Goal: Task Accomplishment & Management: Manage account settings

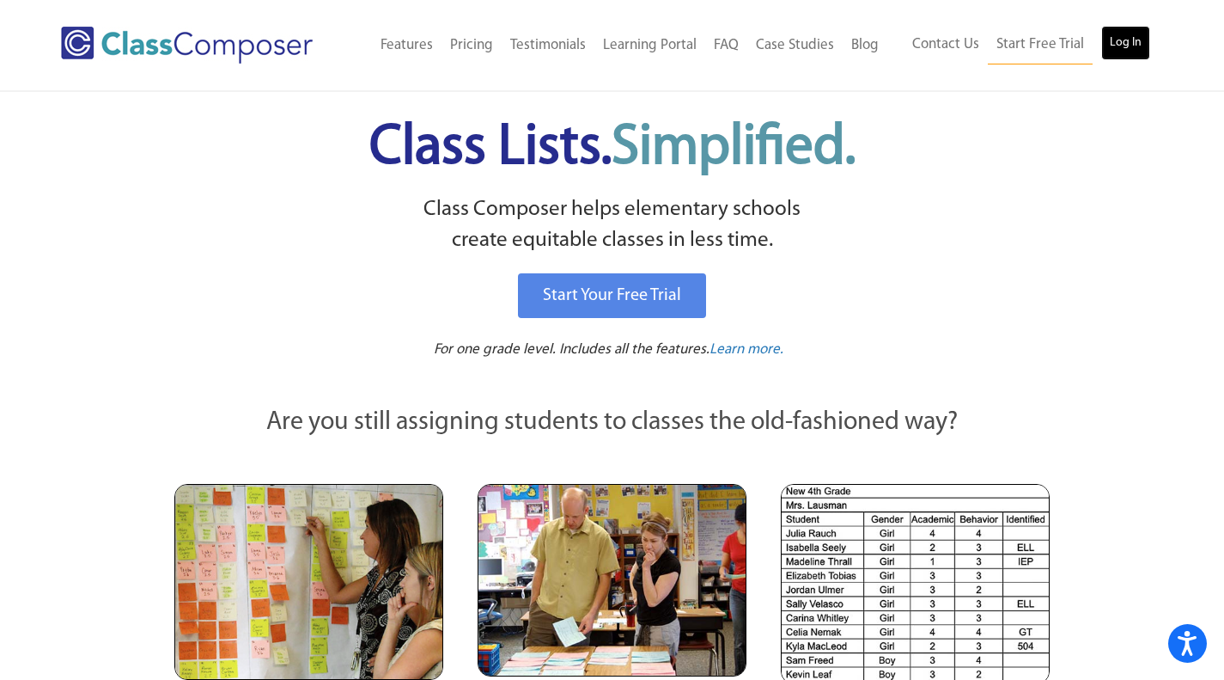
click at [1120, 31] on link "Log In" at bounding box center [1126, 43] width 49 height 34
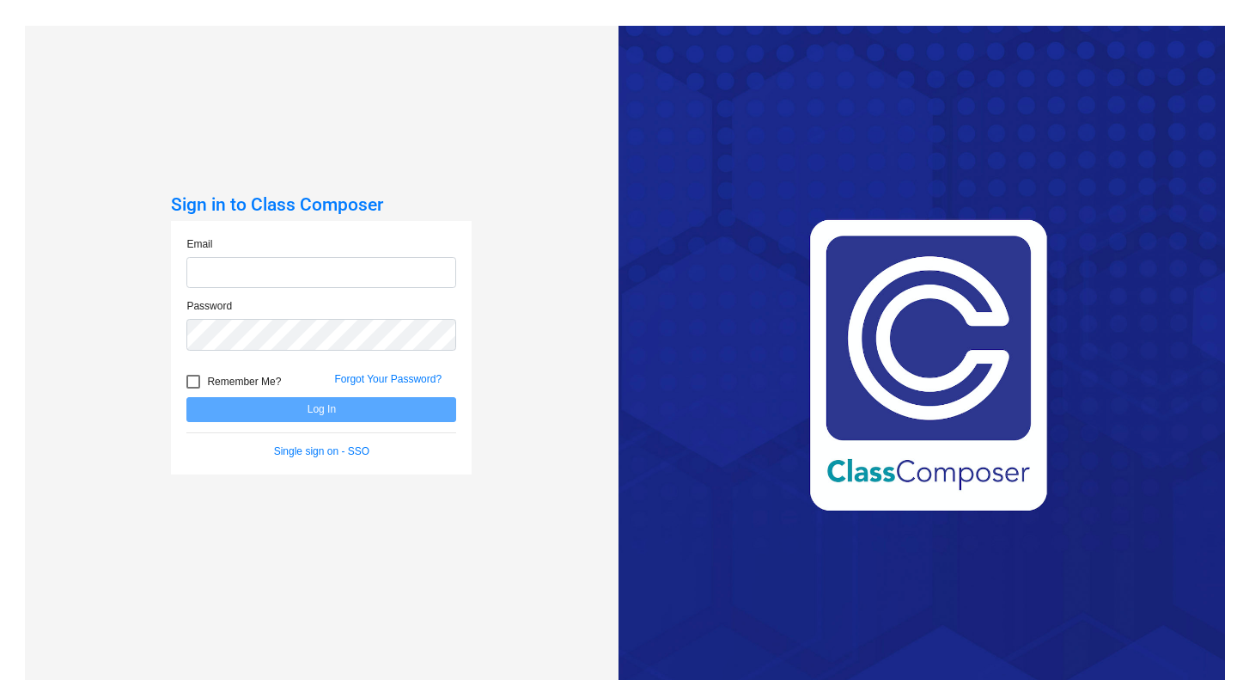
type input "nsylvester@ceres.k12.ca.us"
click at [191, 384] on div at bounding box center [193, 382] width 14 height 14
click at [192, 388] on input "Remember Me?" at bounding box center [192, 388] width 1 height 1
checkbox input "true"
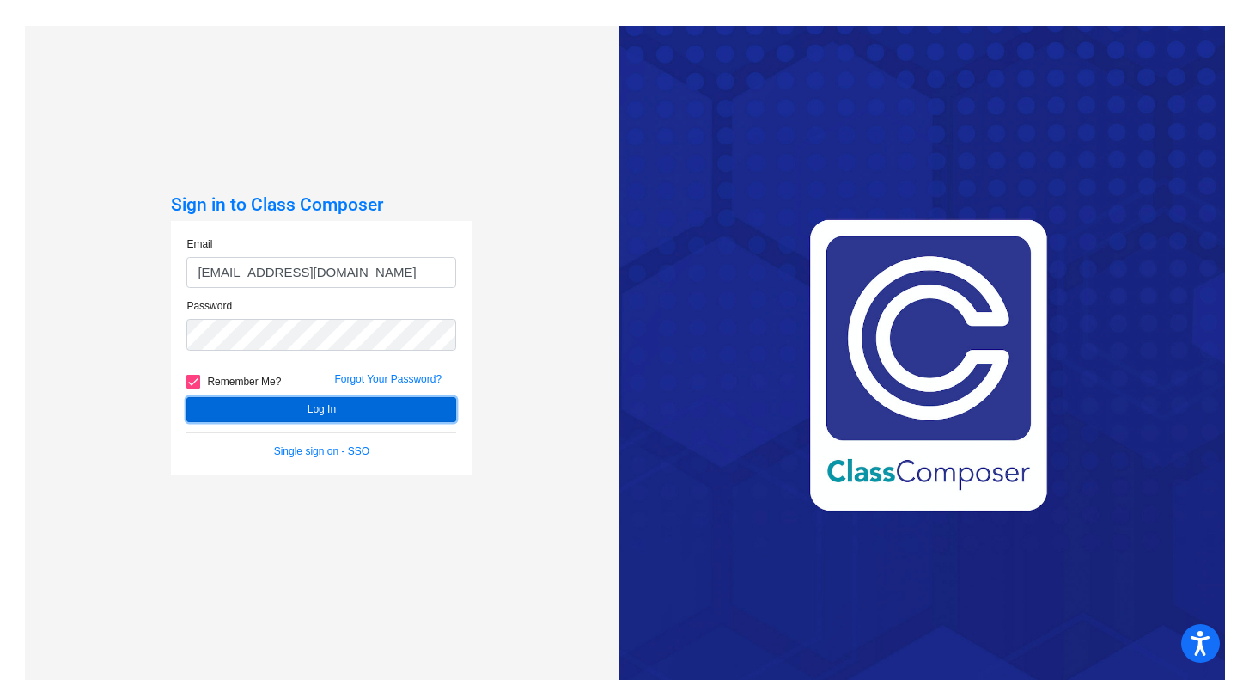
click at [237, 412] on button "Log In" at bounding box center [321, 409] width 270 height 25
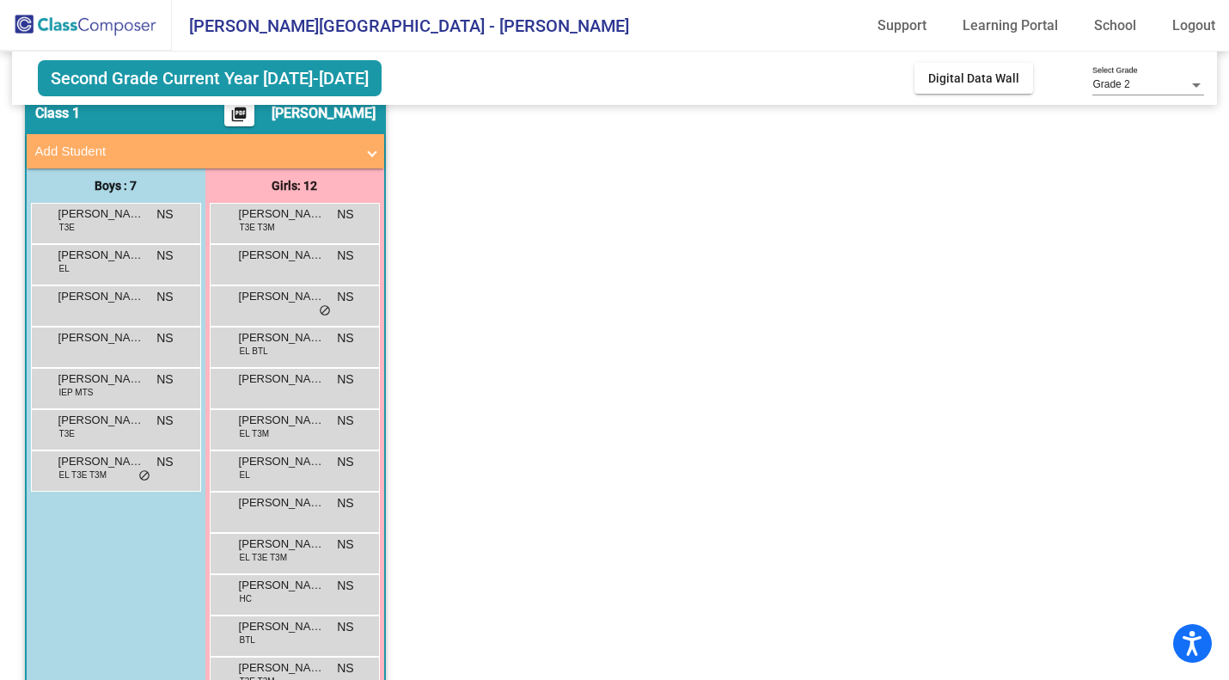
scroll to position [75, 0]
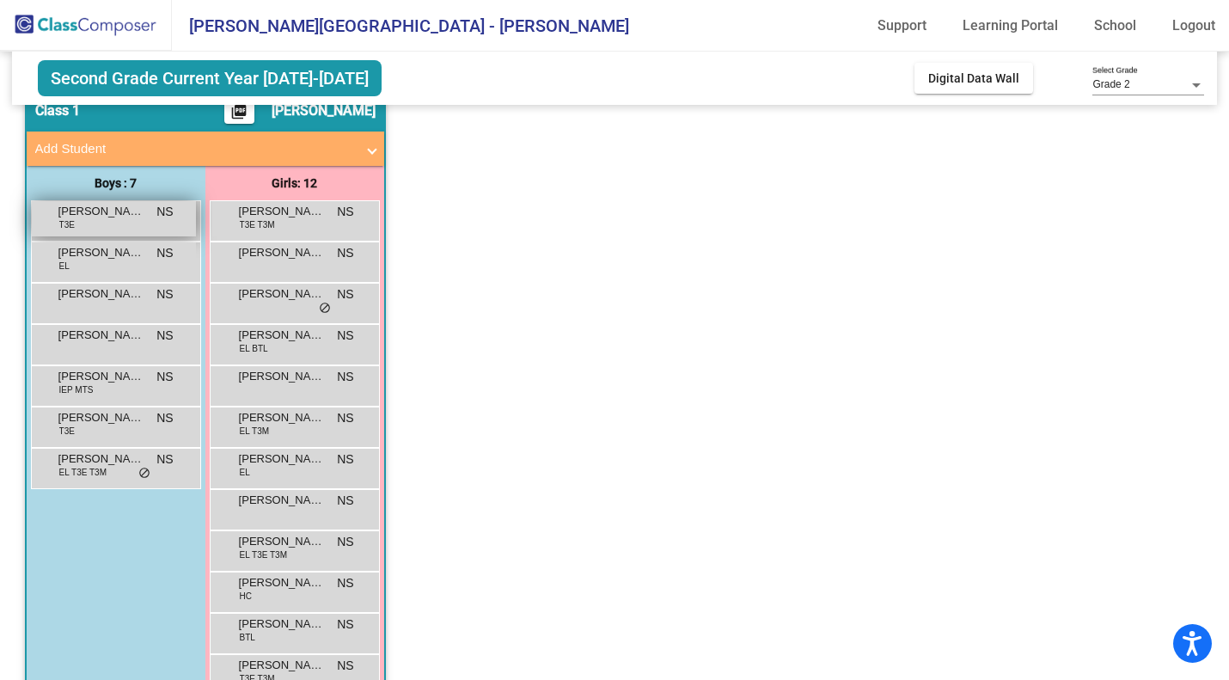
click at [69, 217] on span "Adrian Lopez" at bounding box center [101, 211] width 86 height 17
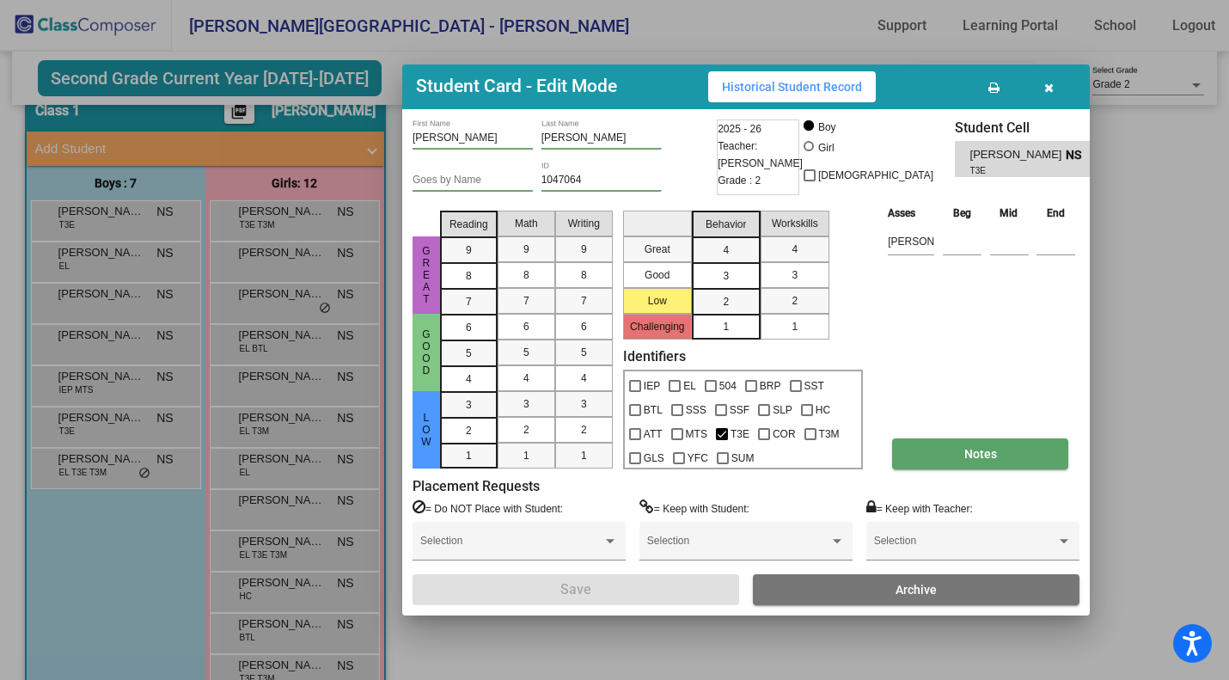
click at [967, 449] on span "Notes" at bounding box center [980, 454] width 33 height 14
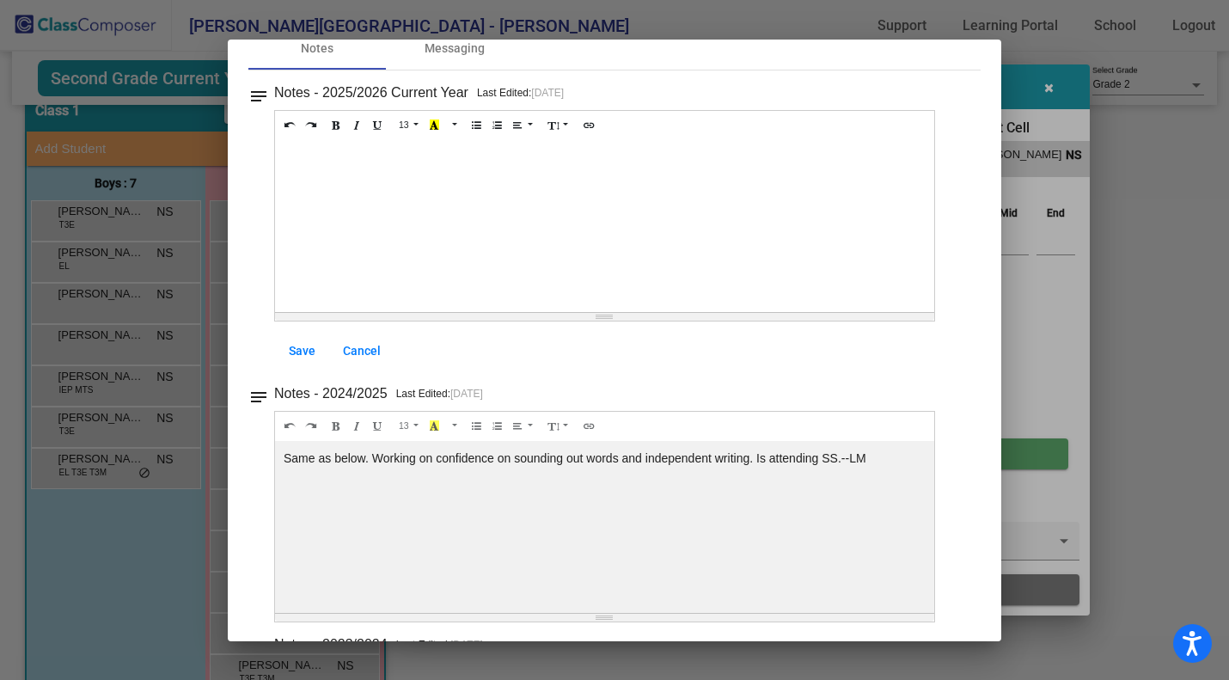
scroll to position [0, 0]
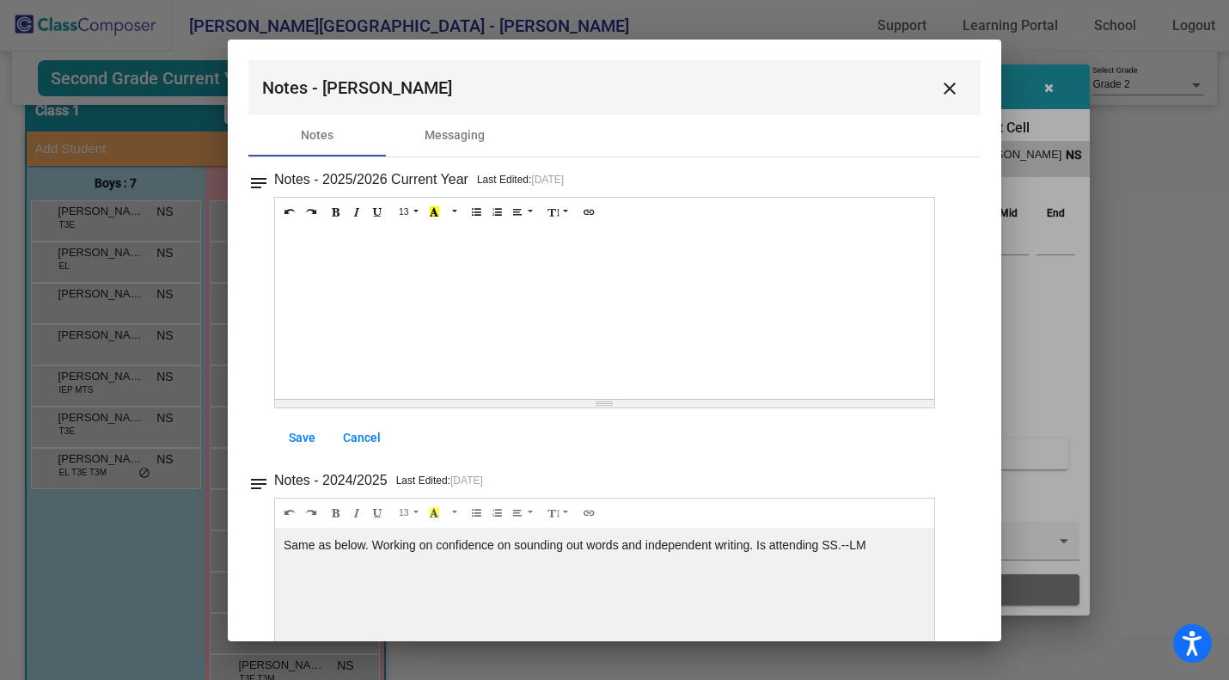
click at [1044, 95] on div at bounding box center [614, 340] width 1229 height 680
click at [859, 347] on div at bounding box center [604, 313] width 659 height 172
click at [939, 100] on button "close" at bounding box center [949, 87] width 34 height 34
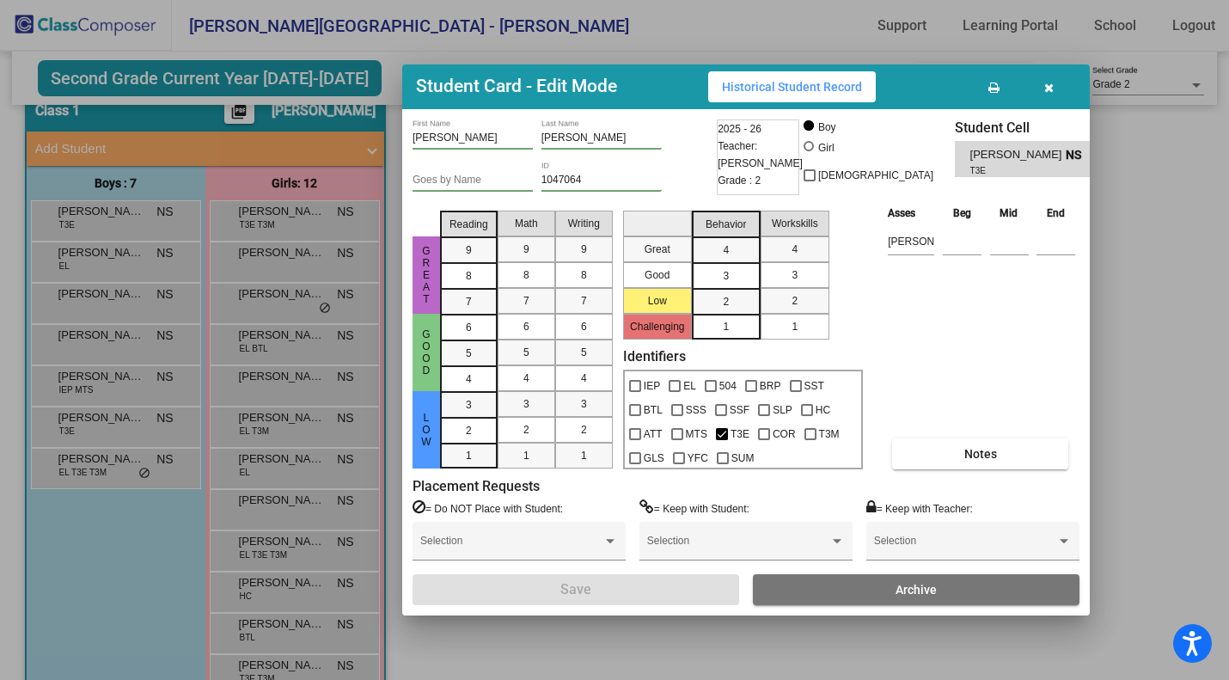
click at [914, 73] on div "Student Card - Edit Mode Historical Student Record" at bounding box center [745, 86] width 687 height 45
click at [1059, 75] on button "button" at bounding box center [1048, 86] width 55 height 31
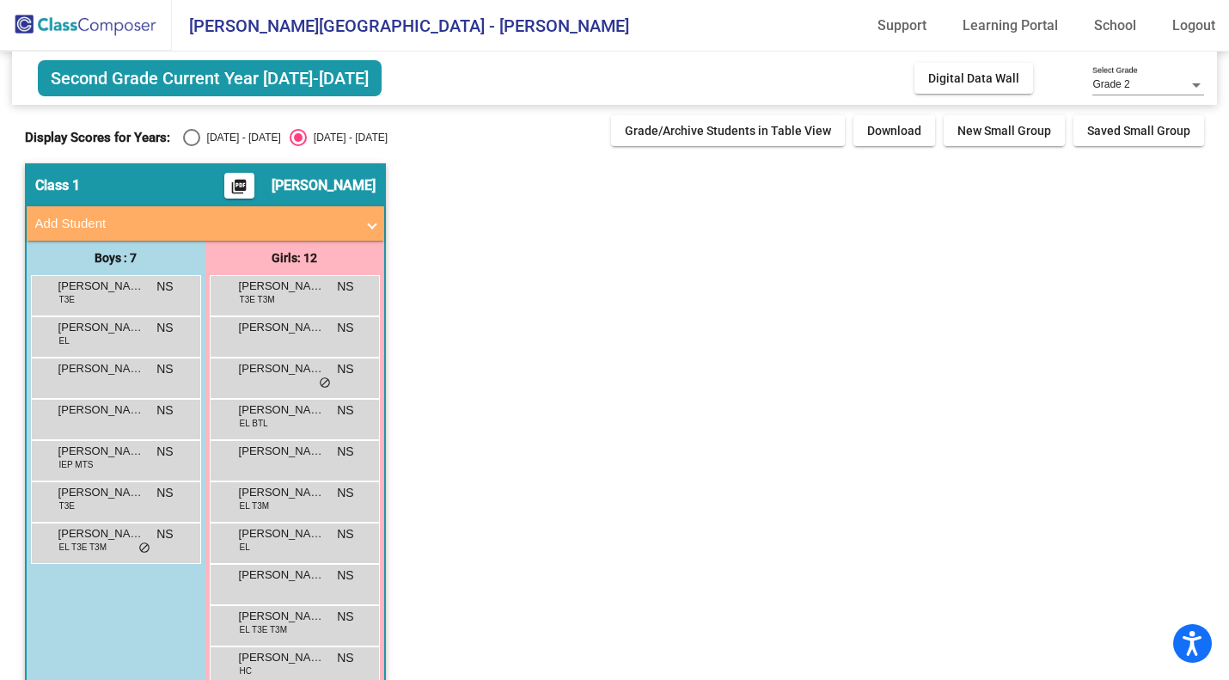
click at [193, 137] on div "Select an option" at bounding box center [191, 137] width 17 height 17
click at [192, 146] on input "2024 - 2025" at bounding box center [191, 146] width 1 height 1
radio input "true"
